Goal: Task Accomplishment & Management: Manage account settings

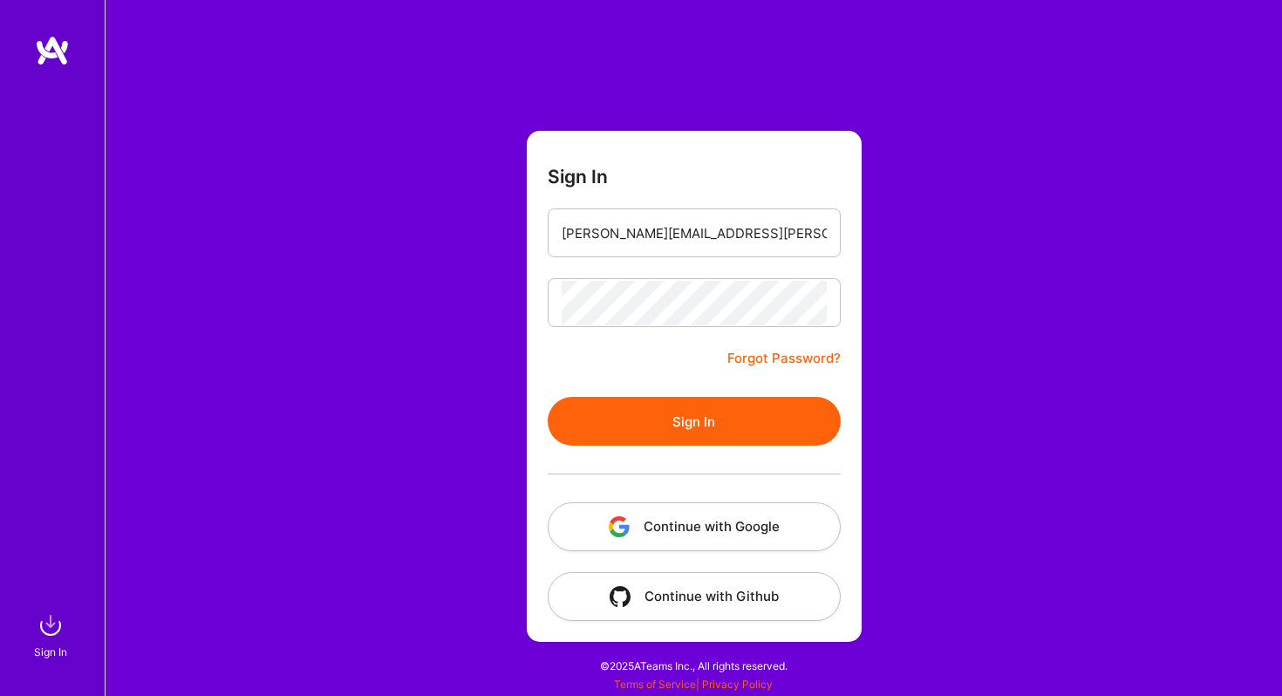
click at [603, 404] on button "Sign In" at bounding box center [694, 421] width 293 height 49
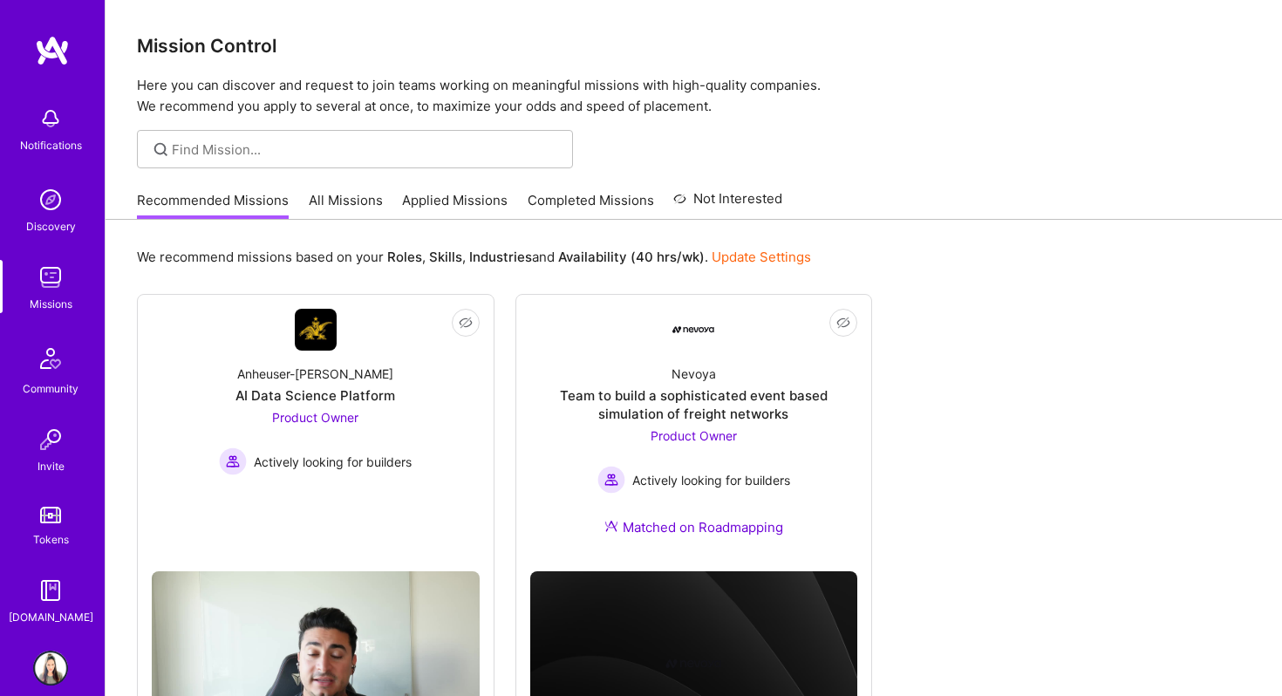
click at [363, 199] on link "All Missions" at bounding box center [346, 205] width 74 height 29
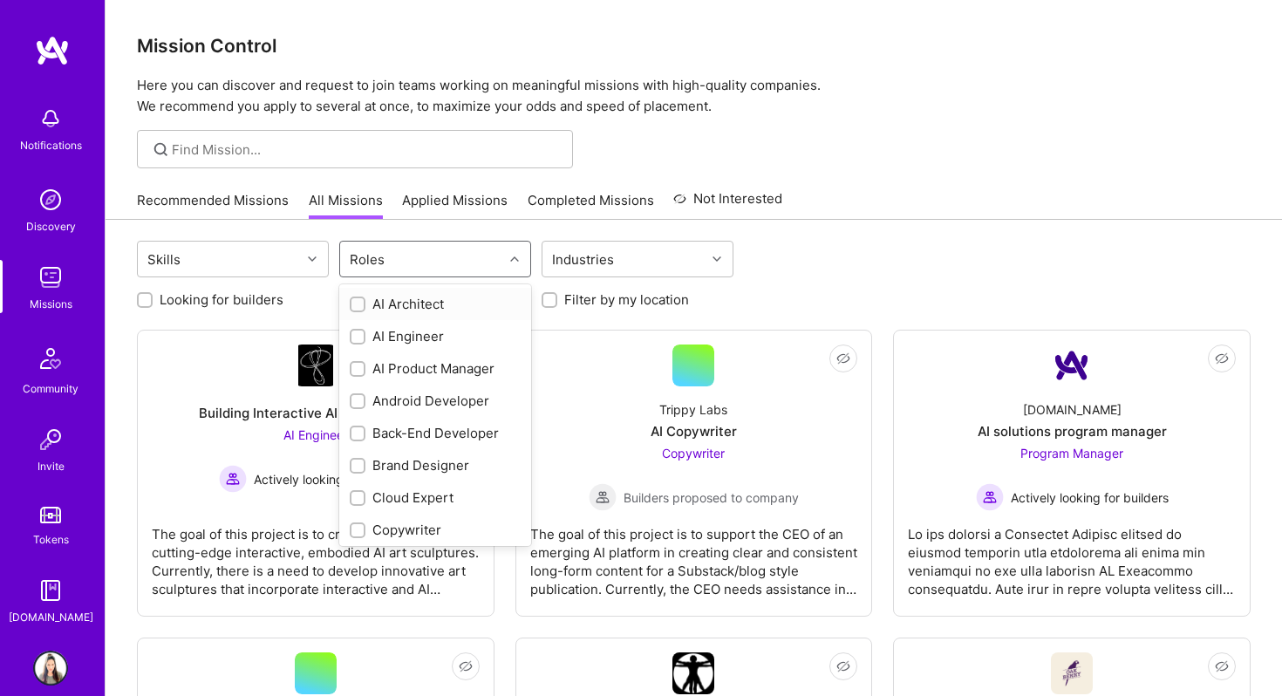
click at [446, 264] on div "Roles" at bounding box center [421, 259] width 163 height 35
click at [359, 366] on input "checkbox" at bounding box center [359, 370] width 12 height 12
checkbox input "true"
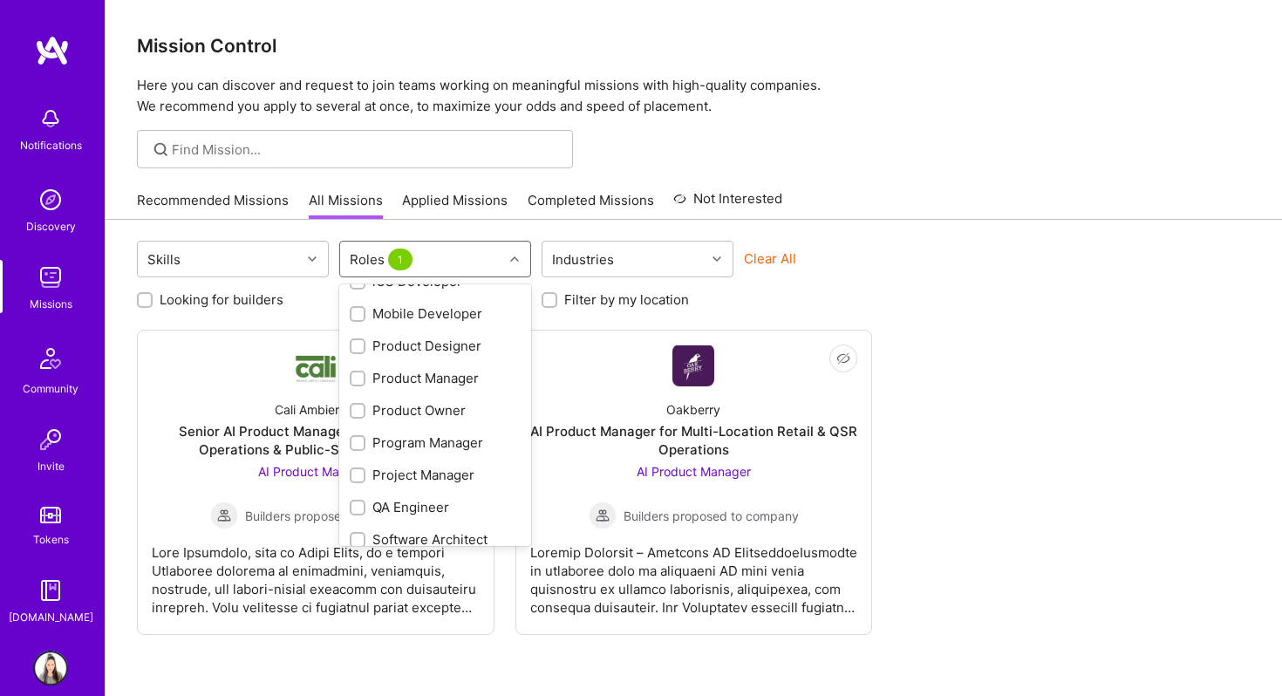
scroll to position [514, 0]
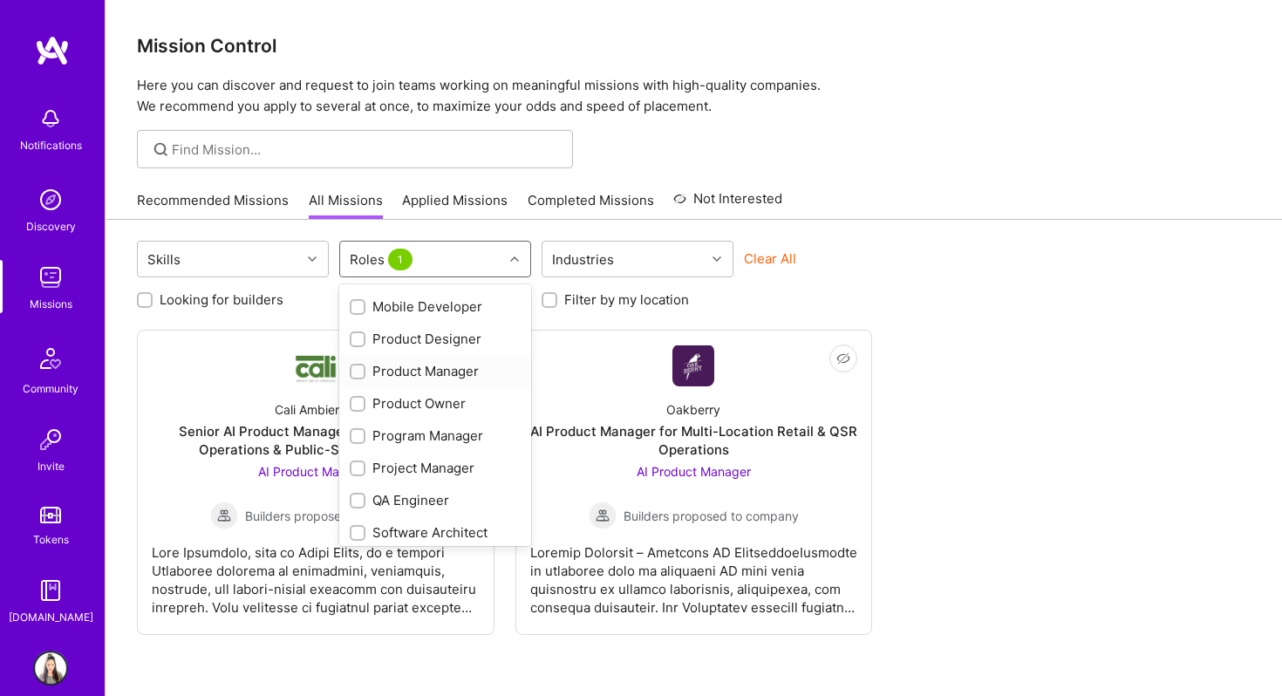
click at [355, 375] on input "checkbox" at bounding box center [359, 372] width 12 height 12
checkbox input "true"
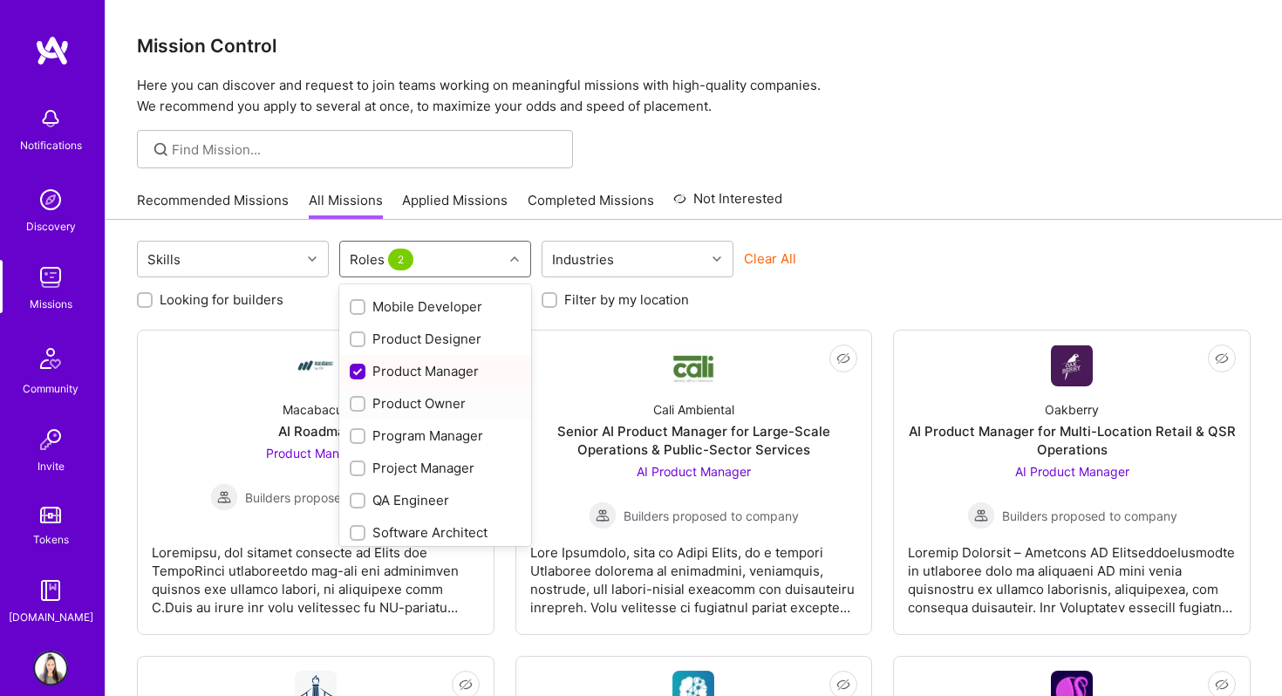
click at [358, 404] on input "checkbox" at bounding box center [359, 404] width 12 height 12
checkbox input "true"
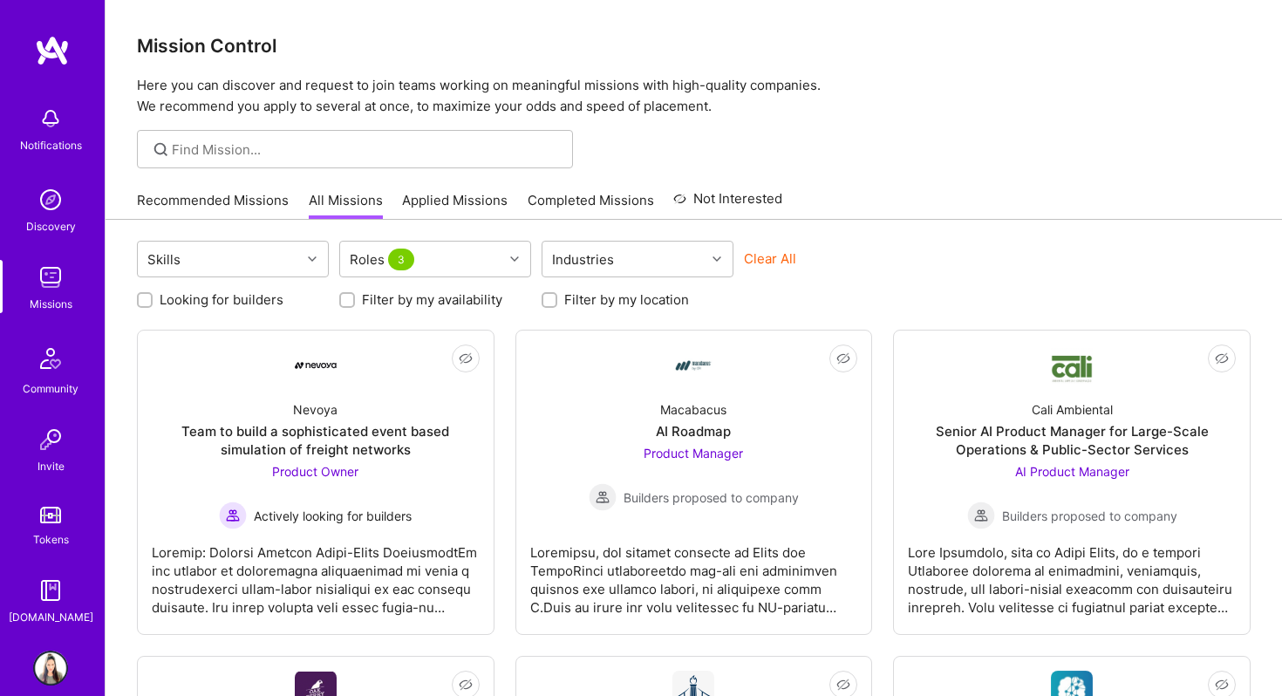
click at [774, 283] on div "Looking for builders Filter by my availability Filter by my location" at bounding box center [693, 295] width 1113 height 27
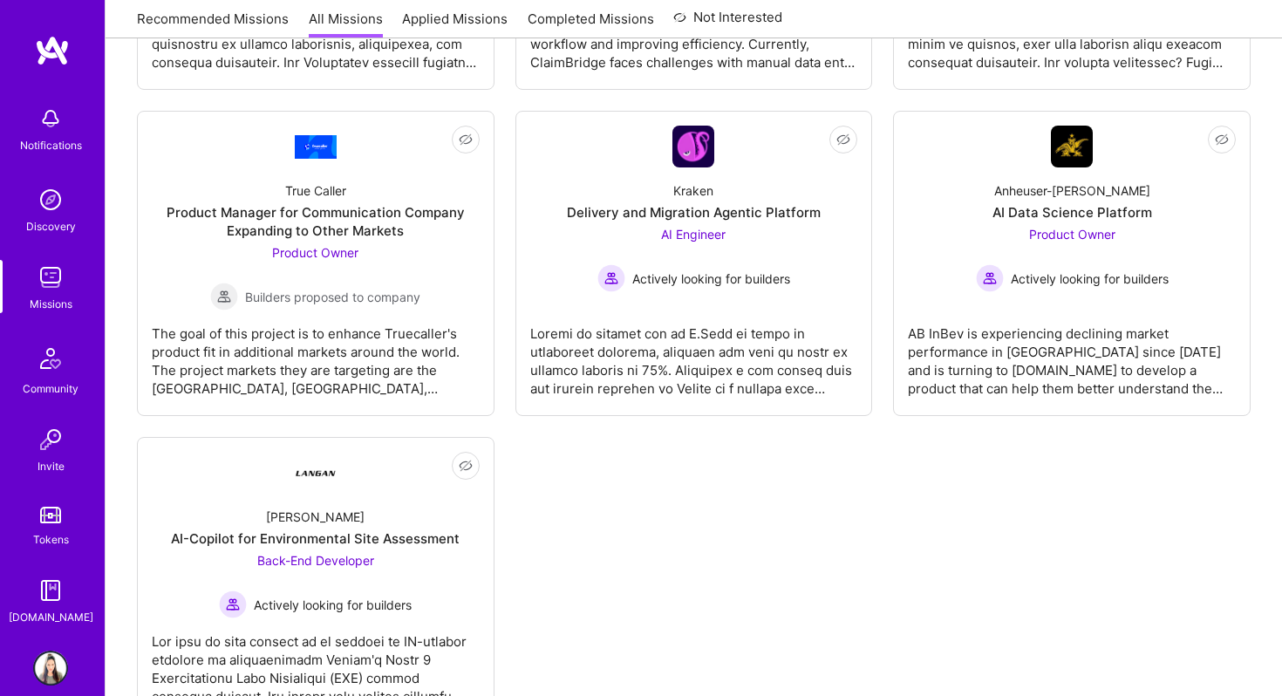
scroll to position [887, 0]
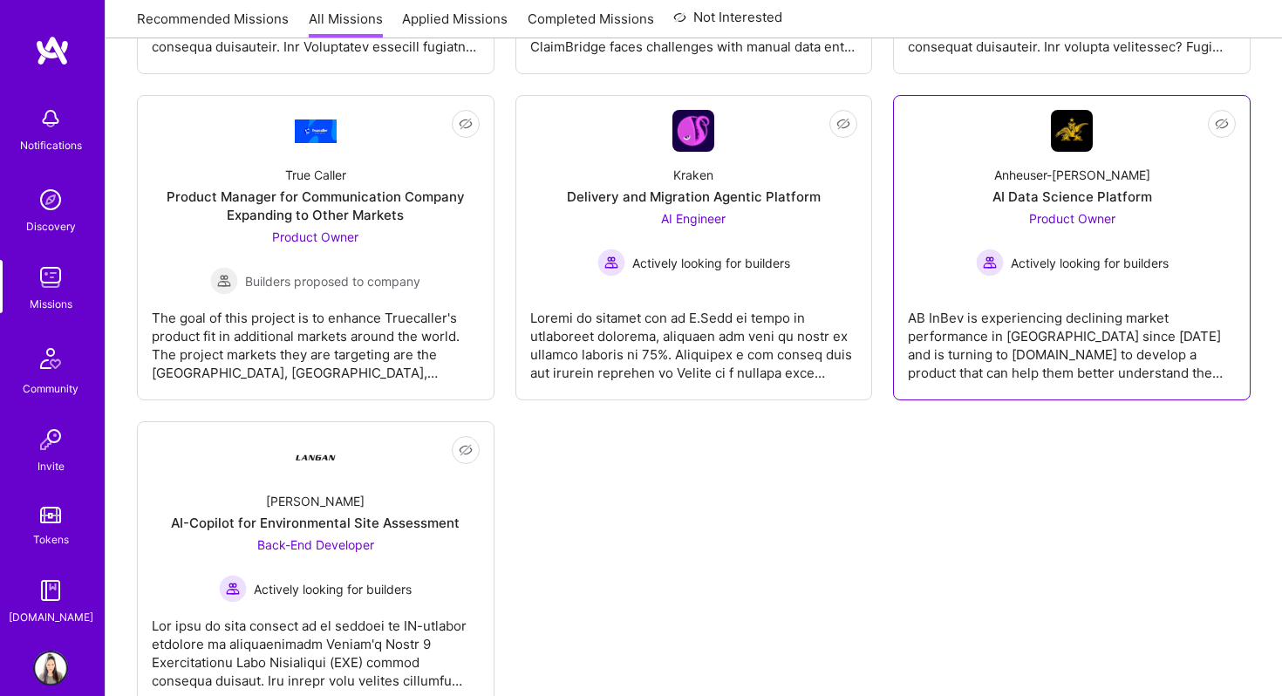
click at [1080, 358] on div "AB InBev is experiencing declining market performance in [GEOGRAPHIC_DATA] sinc…" at bounding box center [1072, 338] width 328 height 87
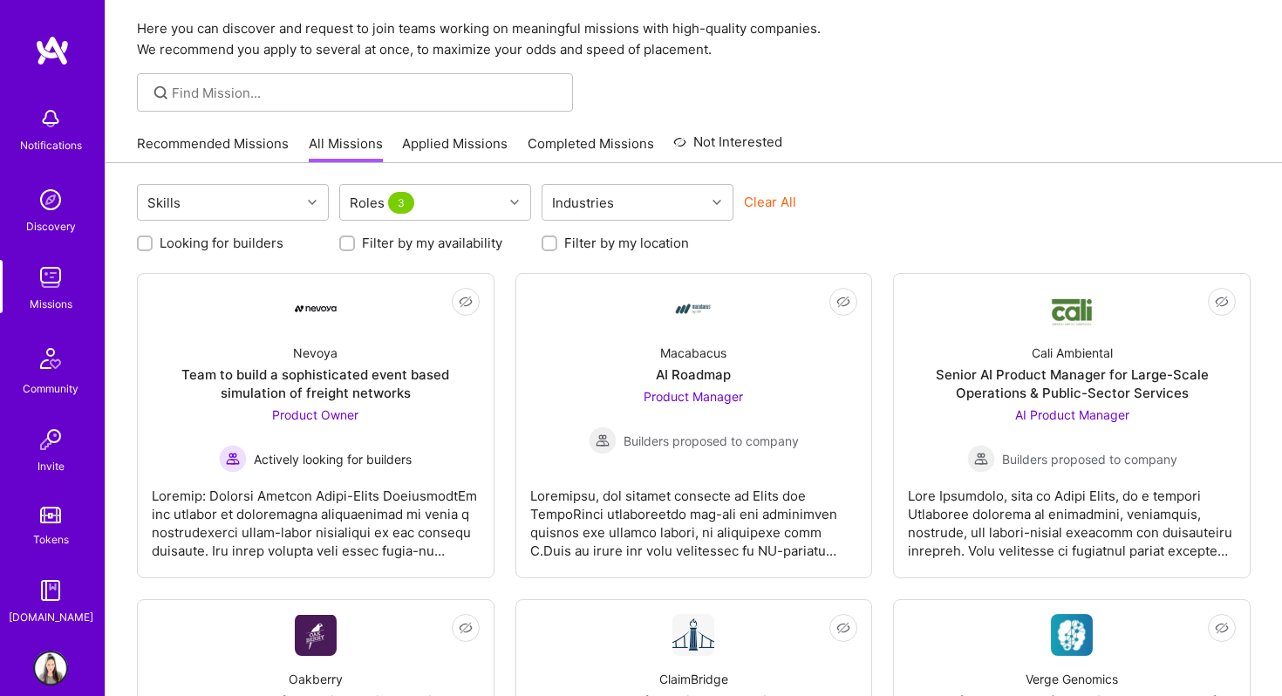
scroll to position [55, 0]
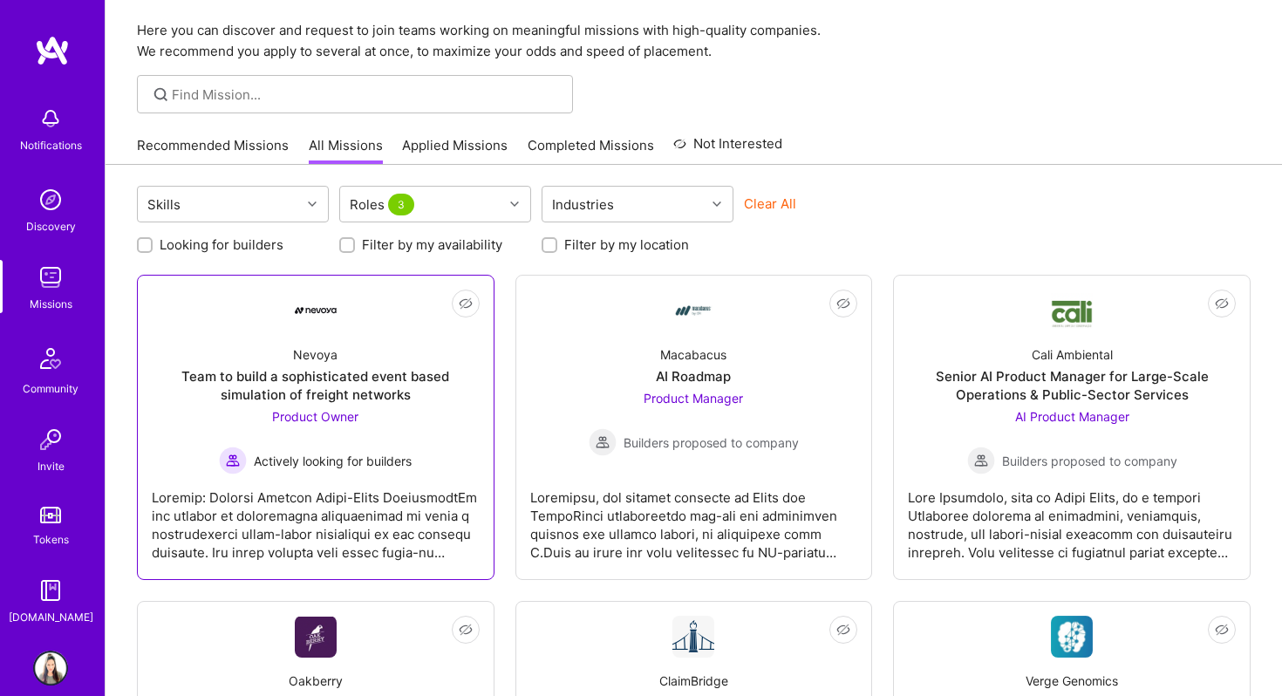
click at [263, 511] on div at bounding box center [316, 517] width 328 height 87
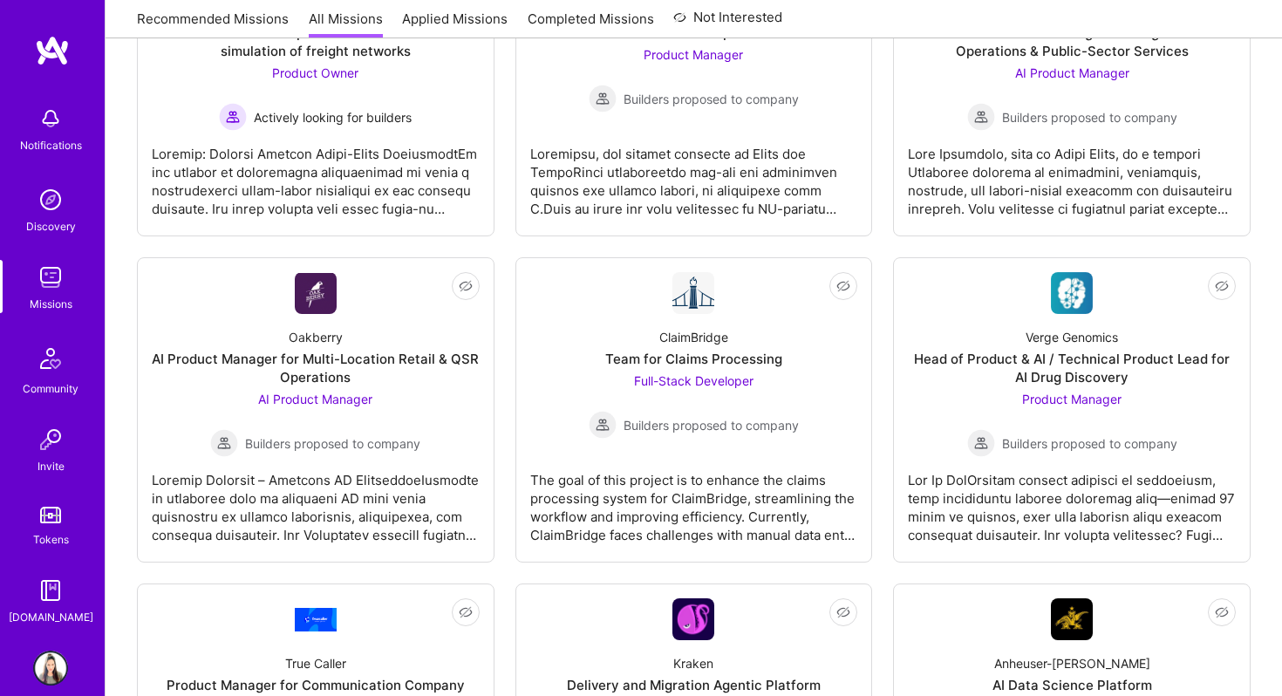
scroll to position [55, 0]
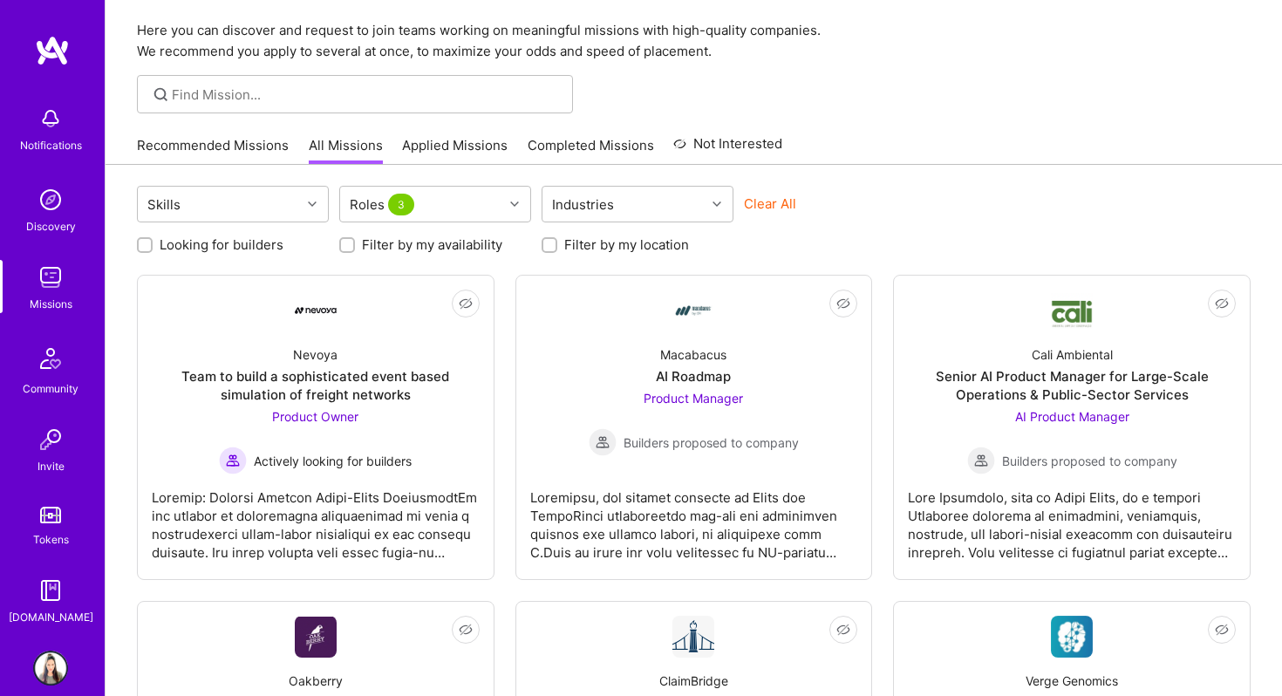
click at [44, 676] on img at bounding box center [50, 667] width 35 height 35
